Goal: Task Accomplishment & Management: Use online tool/utility

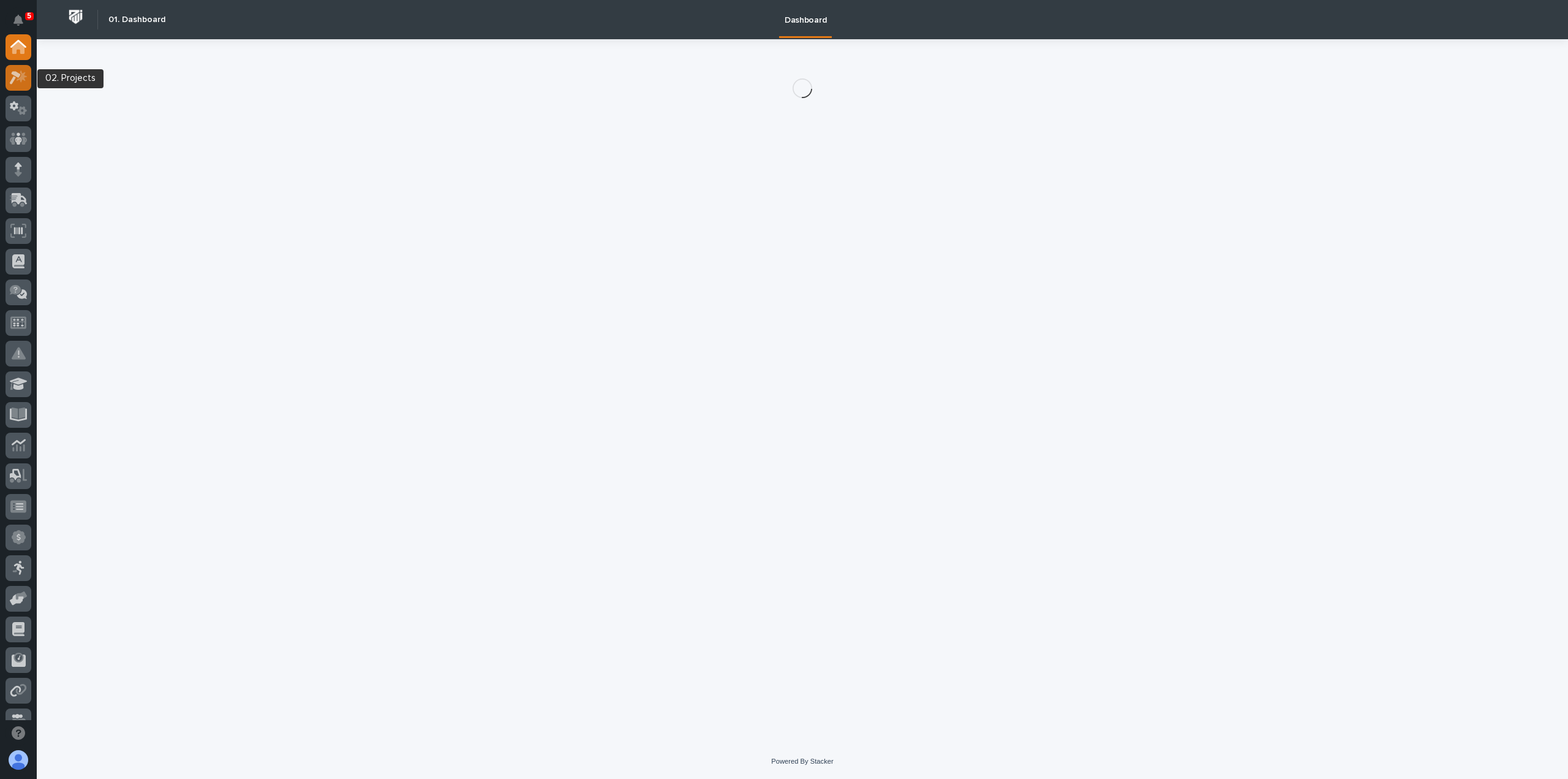
click at [21, 81] on icon at bounding box center [19, 77] width 18 height 14
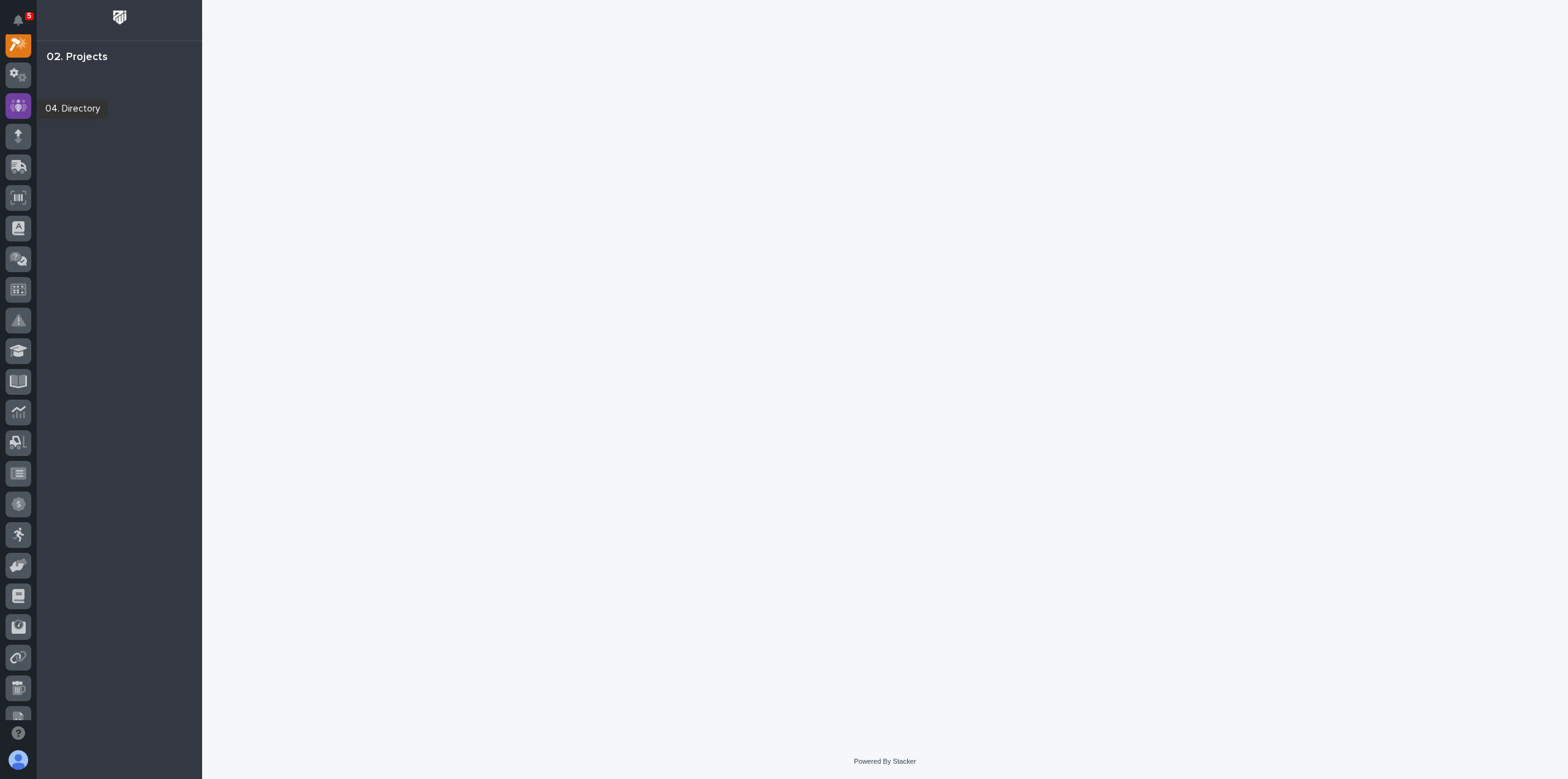
scroll to position [30, 0]
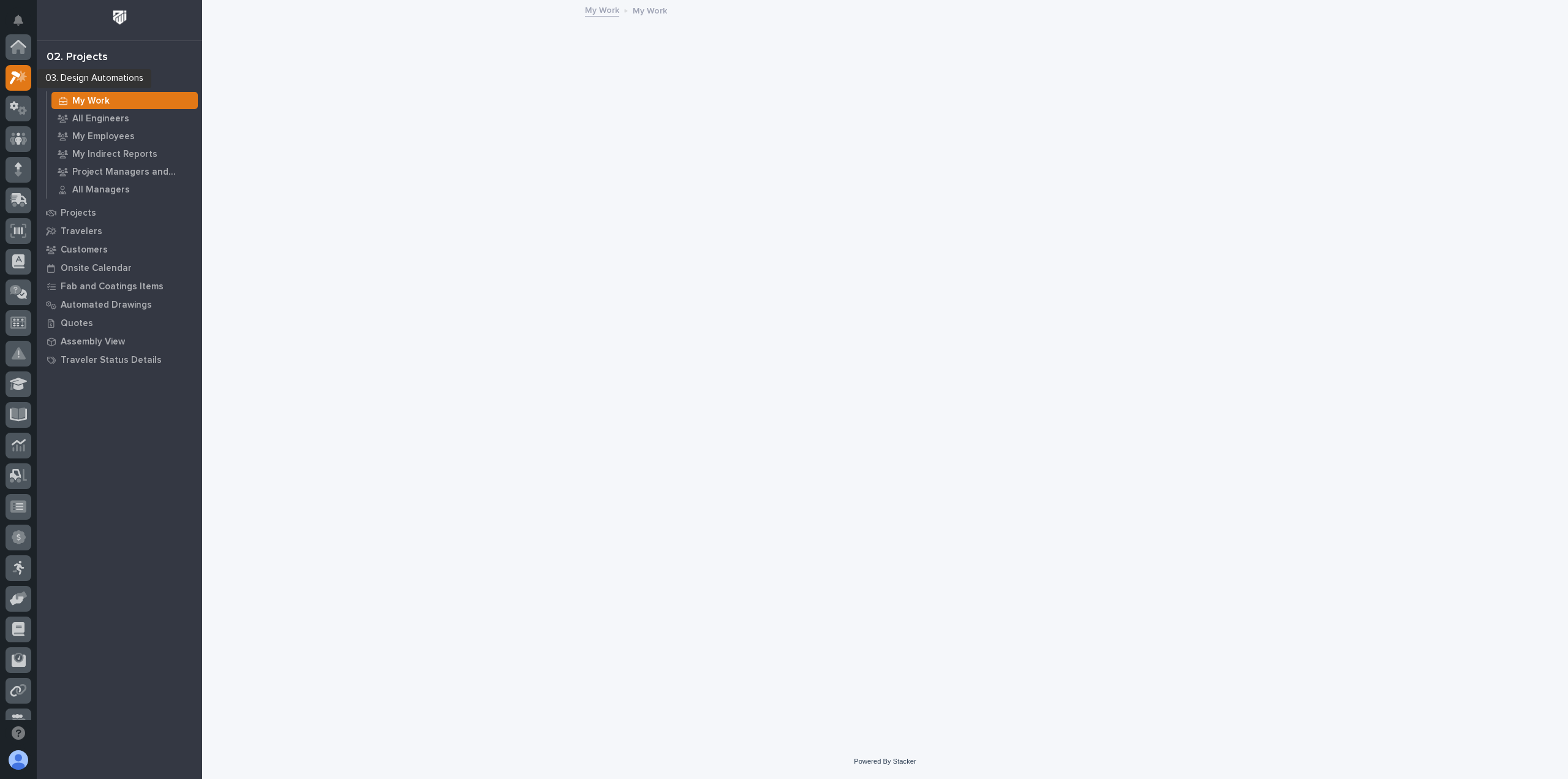
scroll to position [30, 0]
click at [20, 80] on icon at bounding box center [22, 80] width 9 height 8
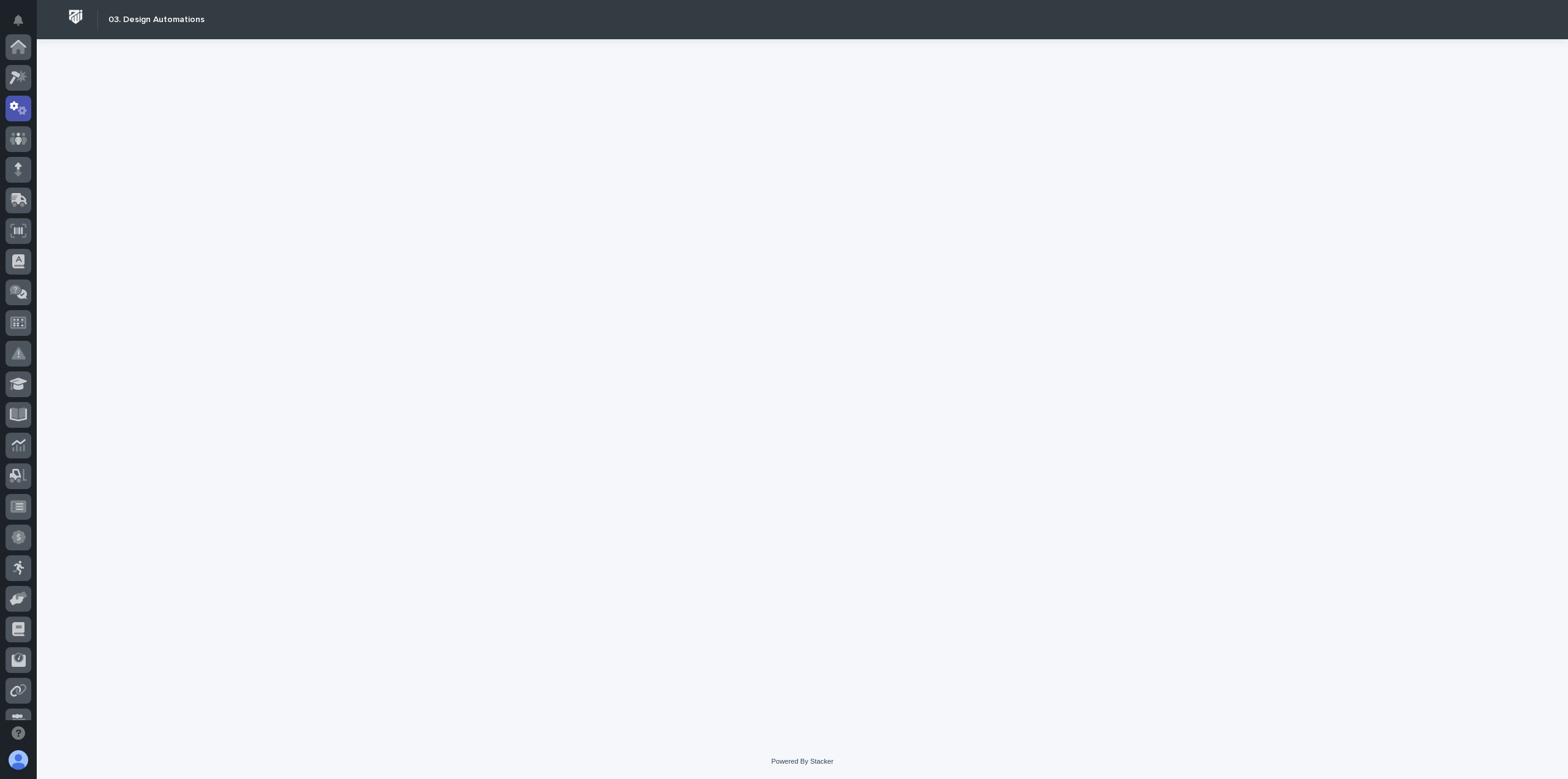
scroll to position [61, 0]
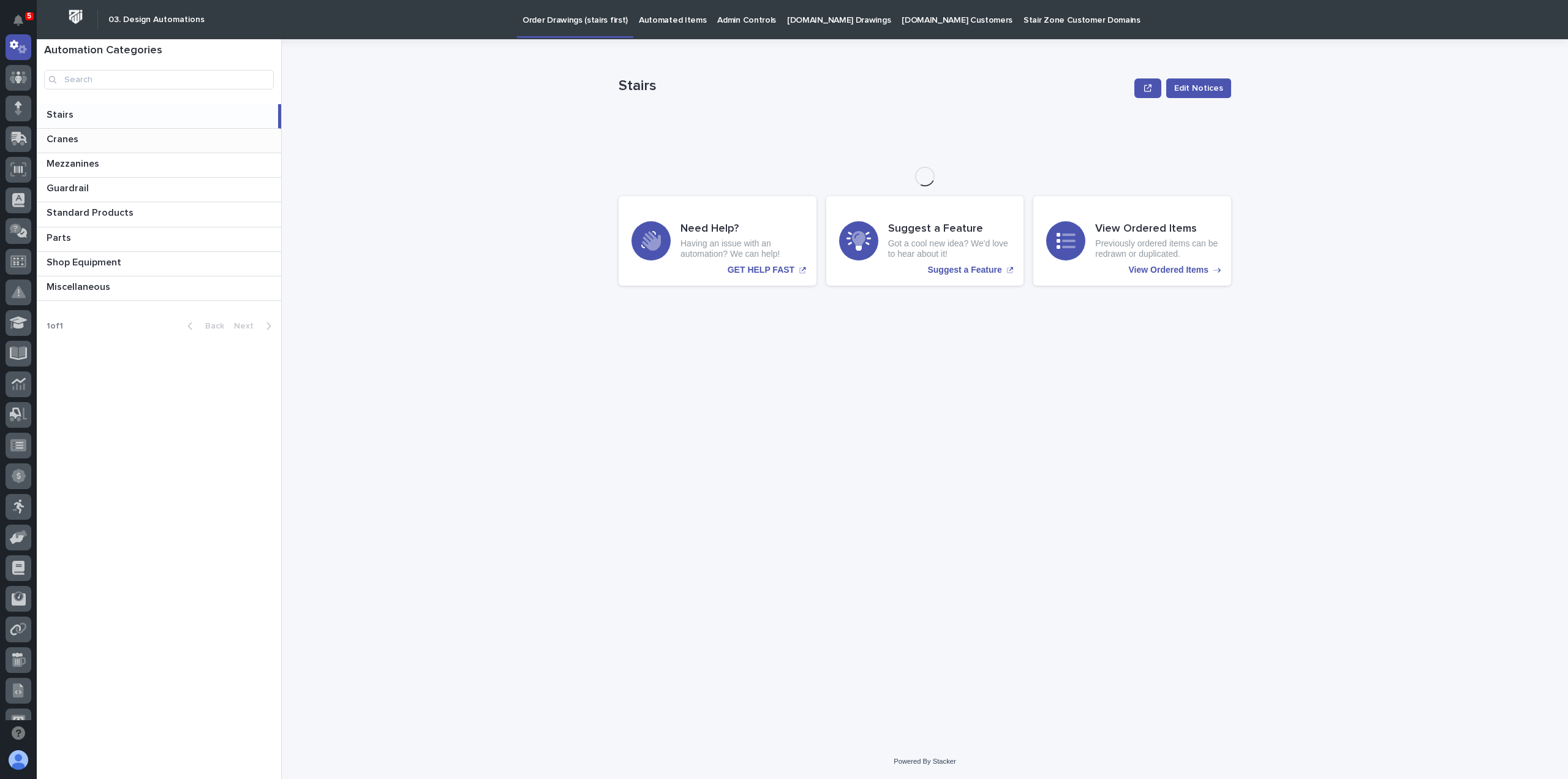
click at [92, 143] on p at bounding box center [161, 139] width 230 height 11
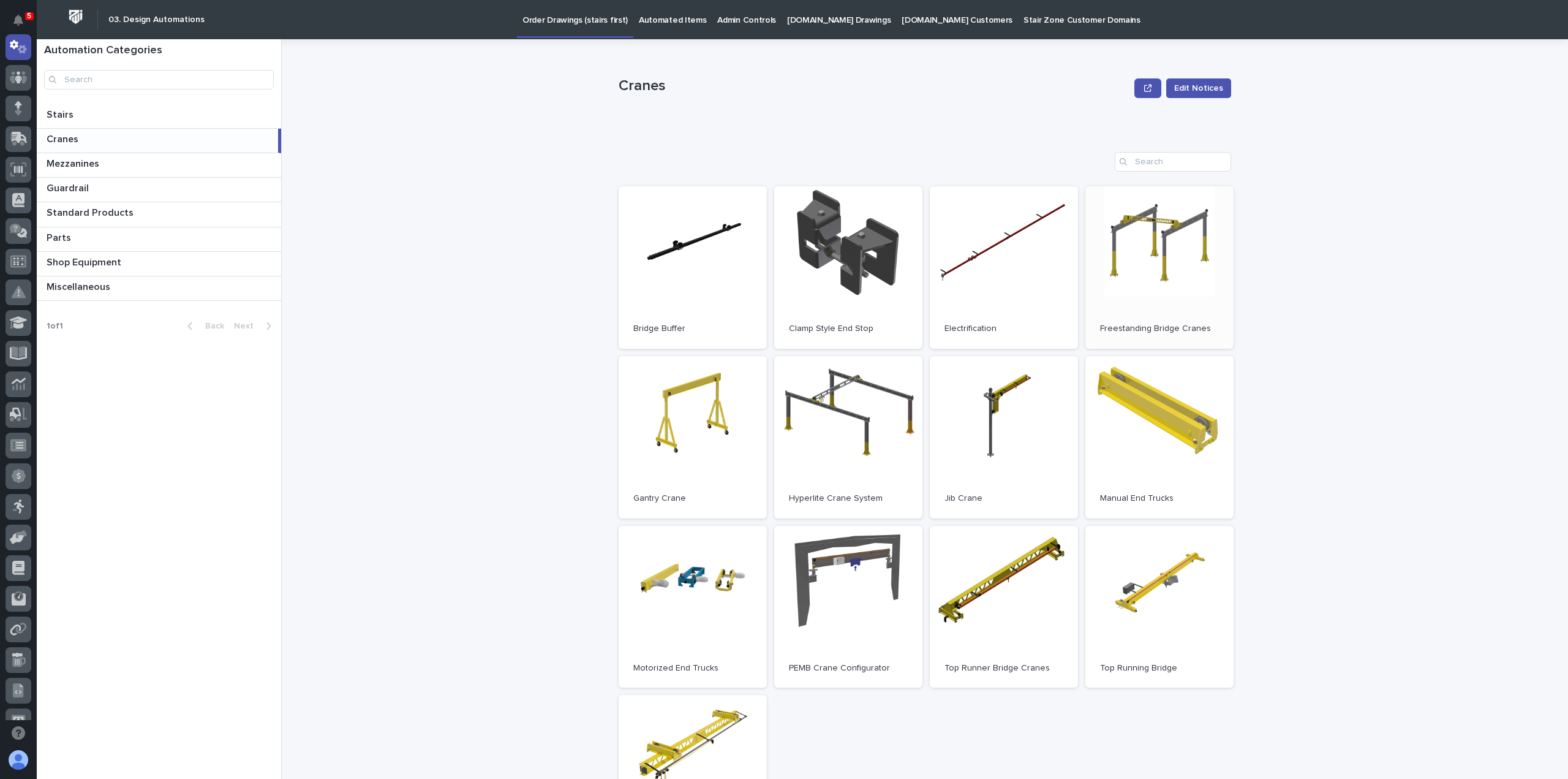
click at [1152, 271] on span "Open" at bounding box center [1159, 267] width 22 height 8
